Goal: Information Seeking & Learning: Learn about a topic

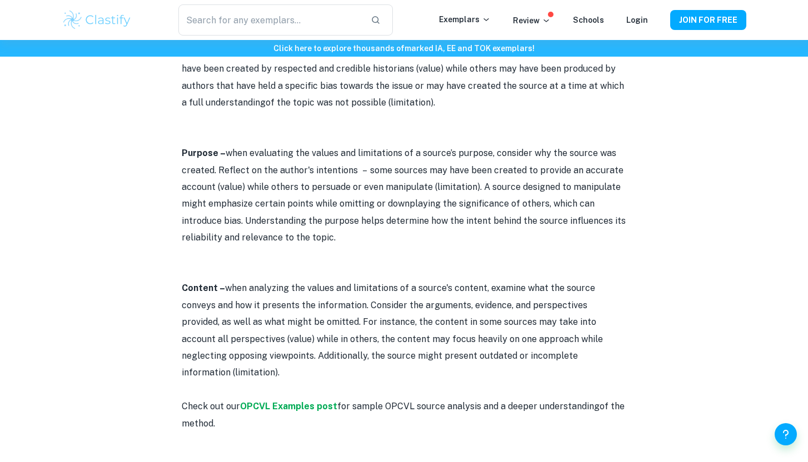
scroll to position [1120, 0]
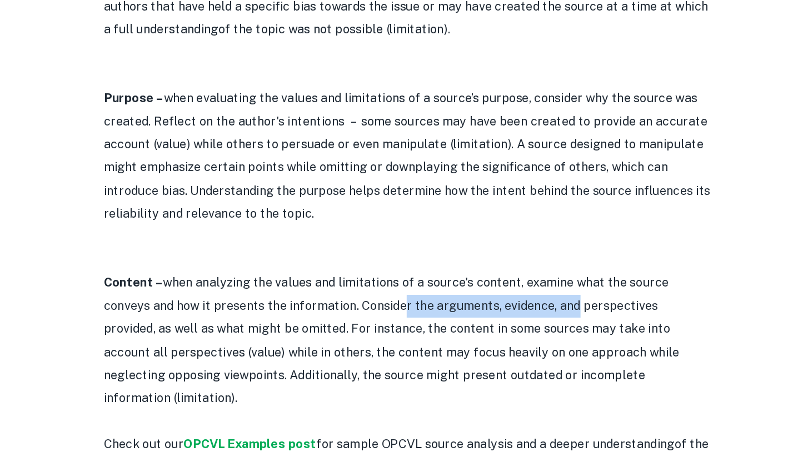
drag, startPoint x: 366, startPoint y: 286, endPoint x: 489, endPoint y: 280, distance: 123.5
click at [489, 280] on p "Content – when analyzing the values and limitations of a source's content, exam…" at bounding box center [404, 328] width 444 height 101
click at [473, 278] on p "Content – when analyzing the values and limitations of a source's content, exam…" at bounding box center [404, 328] width 444 height 101
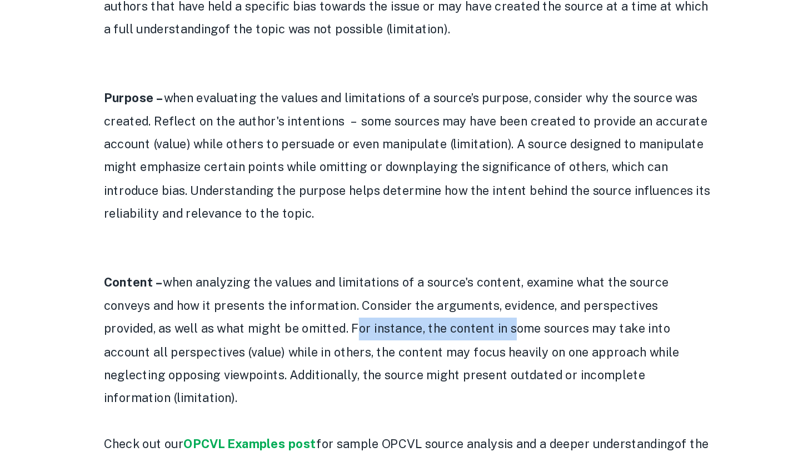
drag, startPoint x: 292, startPoint y: 310, endPoint x: 408, endPoint y: 310, distance: 115.5
click at [408, 310] on p "Content – when analyzing the values and limitations of a source's content, exam…" at bounding box center [404, 328] width 444 height 101
click at [442, 308] on p "Content – when analyzing the values and limitations of a source's content, exam…" at bounding box center [404, 328] width 444 height 101
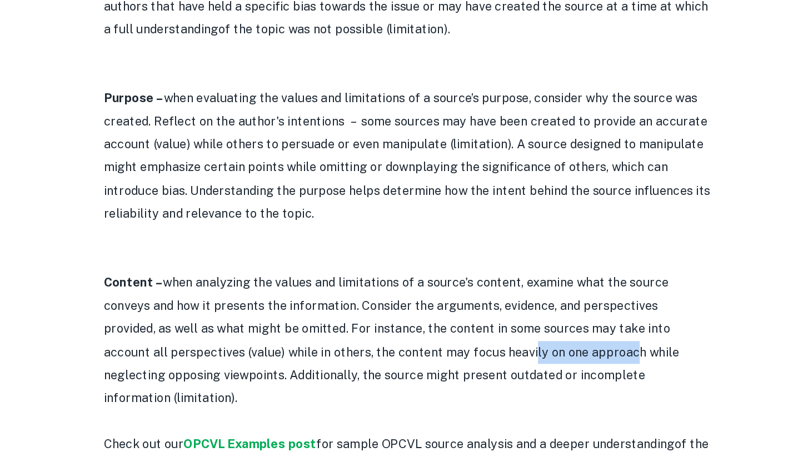
drag, startPoint x: 389, startPoint y: 322, endPoint x: 463, endPoint y: 322, distance: 73.9
click at [463, 322] on p "Content – when analyzing the values and limitations of a source's content, exam…" at bounding box center [404, 328] width 444 height 101
click at [442, 302] on p "Content – when analyzing the values and limitations of a source's content, exam…" at bounding box center [404, 328] width 444 height 101
click at [417, 380] on p at bounding box center [404, 388] width 444 height 17
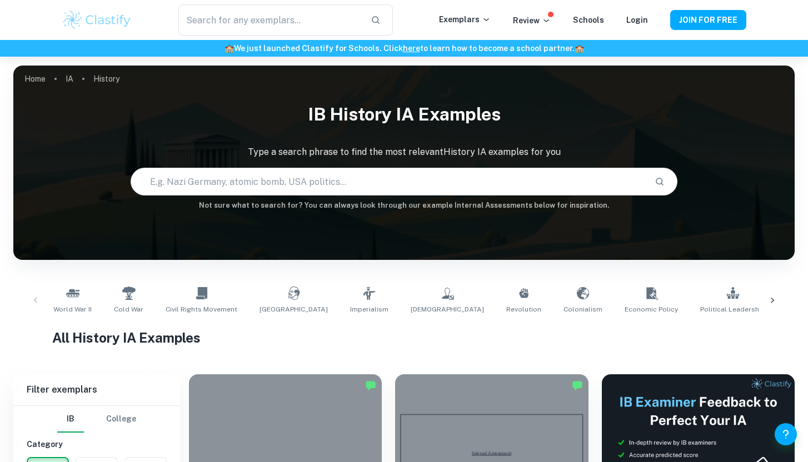
scroll to position [274, 0]
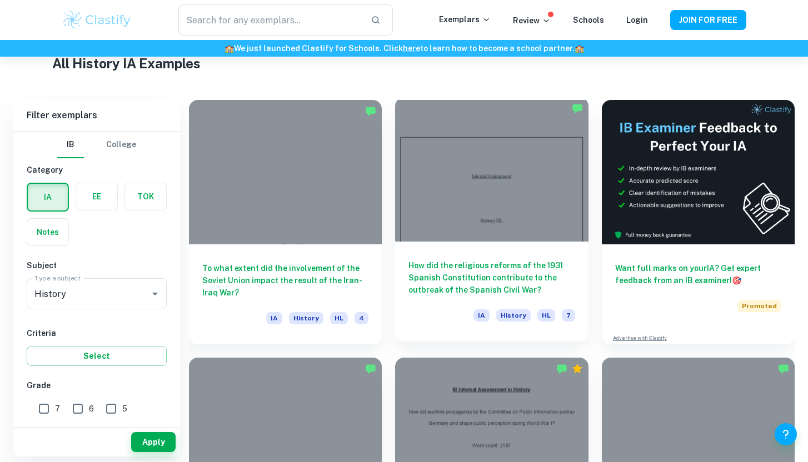
click at [493, 159] on div at bounding box center [491, 169] width 193 height 144
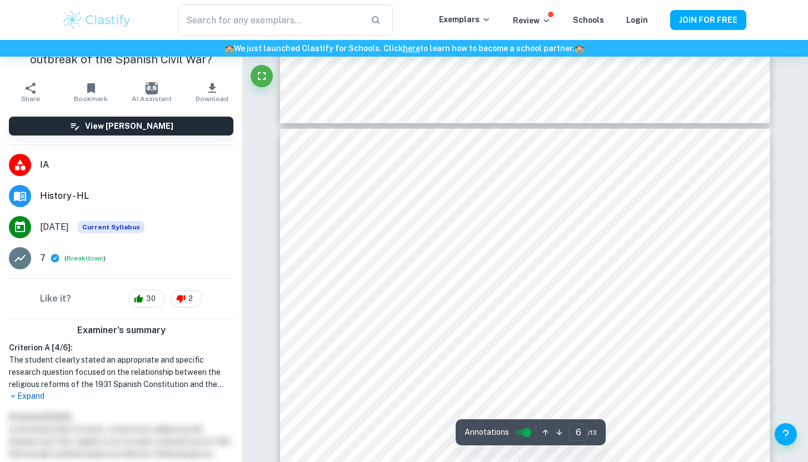
scroll to position [3583, 0]
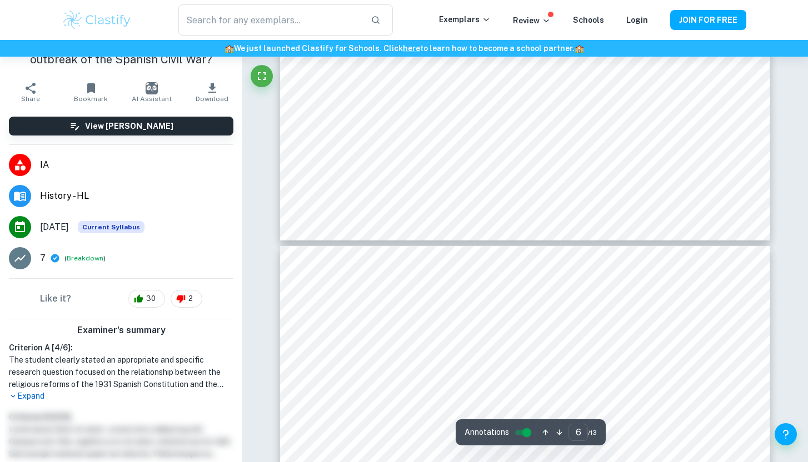
type input "5"
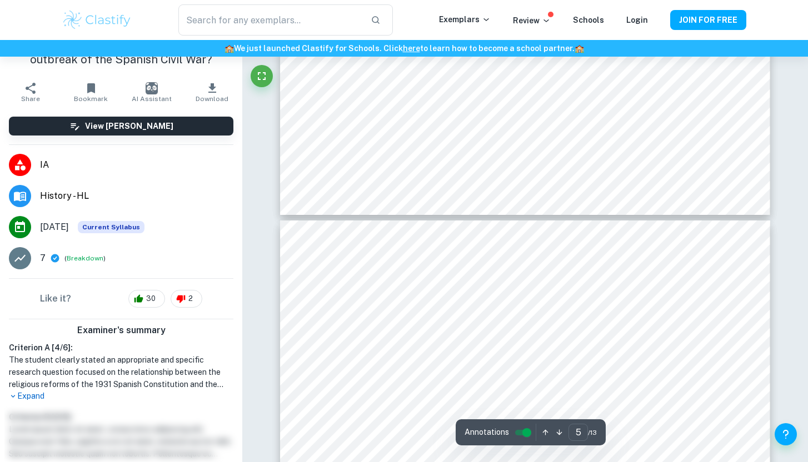
scroll to position [2792, 0]
